Goal: Task Accomplishment & Management: Use online tool/utility

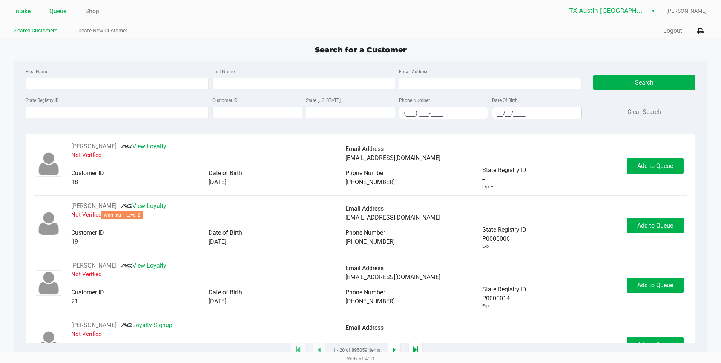
click at [62, 10] on link "Queue" at bounding box center [57, 11] width 17 height 11
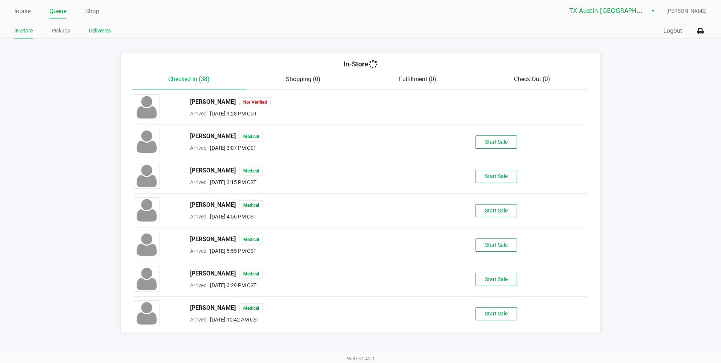
click at [99, 34] on link "Deliveries" at bounding box center [100, 30] width 22 height 9
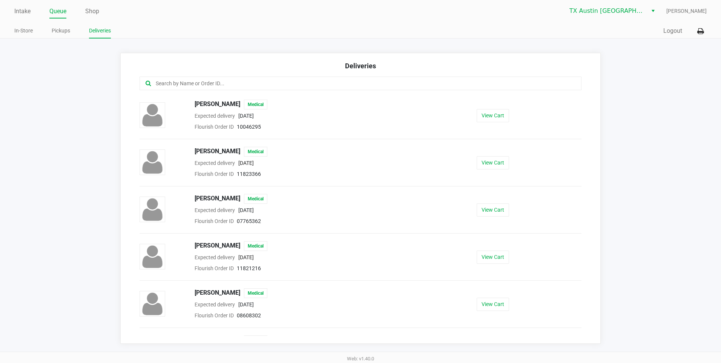
click at [205, 83] on input "text" at bounding box center [348, 83] width 387 height 9
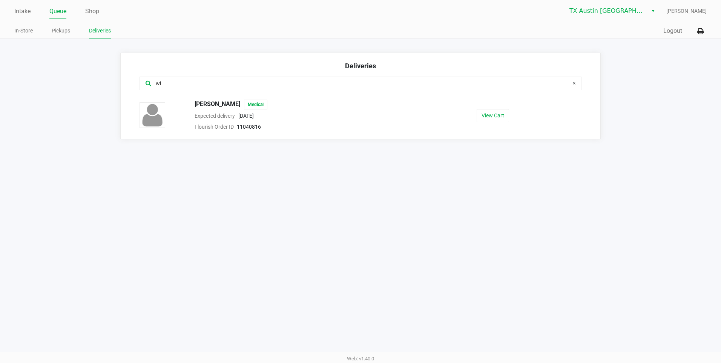
type input "w"
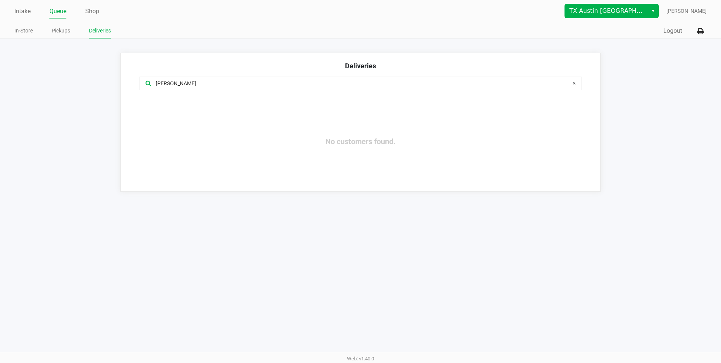
type input "[PERSON_NAME]"
click at [616, 11] on span "TX Austin [GEOGRAPHIC_DATA]" at bounding box center [606, 10] width 74 height 9
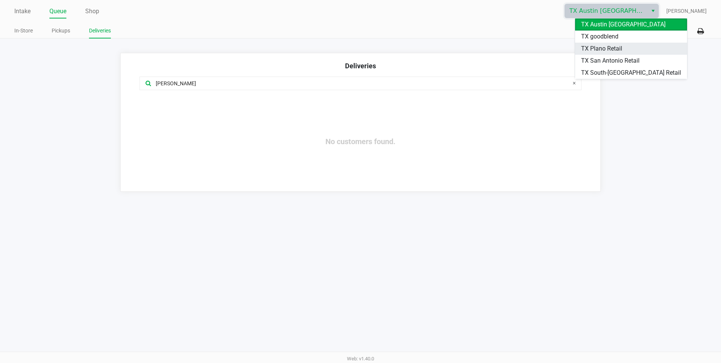
click at [612, 51] on span "TX Plano Retail" at bounding box center [601, 48] width 41 height 9
